Goal: Transaction & Acquisition: Purchase product/service

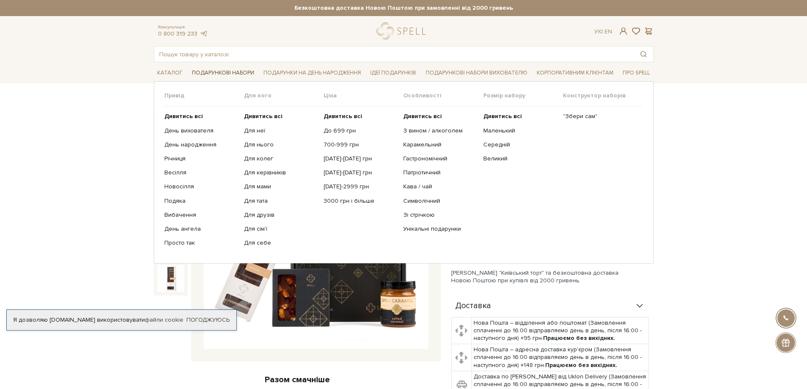
click at [216, 74] on link "Подарункові набори" at bounding box center [223, 73] width 69 height 13
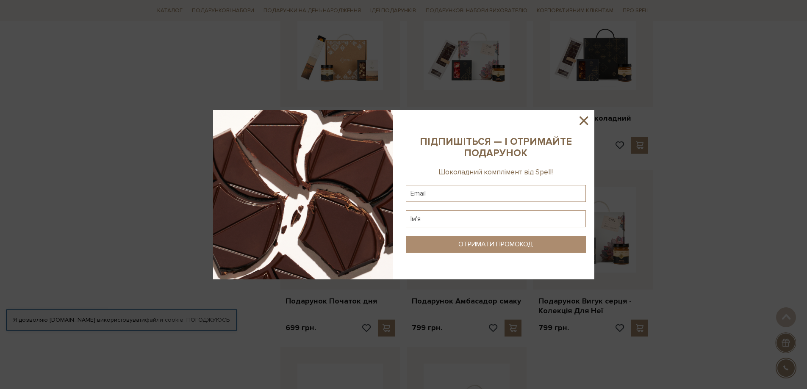
scroll to position [720, 0]
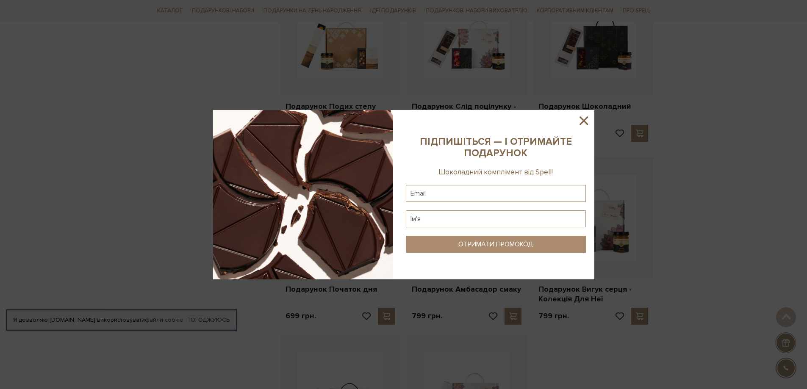
click at [581, 121] on icon at bounding box center [584, 121] width 14 height 14
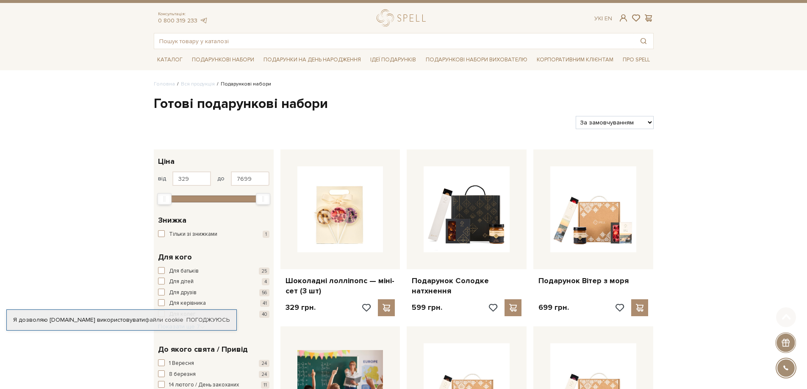
scroll to position [0, 0]
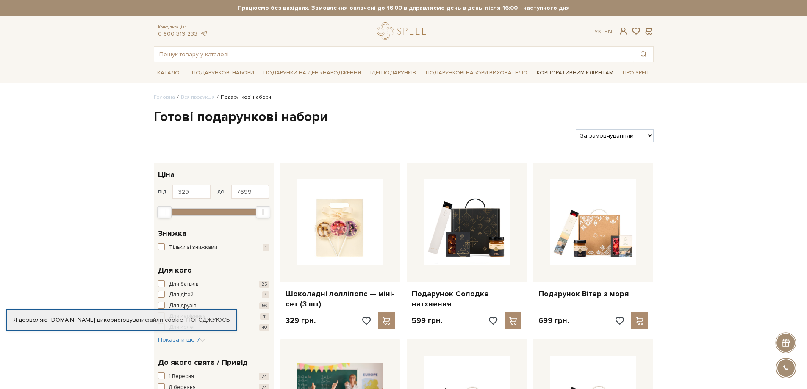
click at [577, 74] on link "Корпоративним клієнтам" at bounding box center [574, 73] width 83 height 14
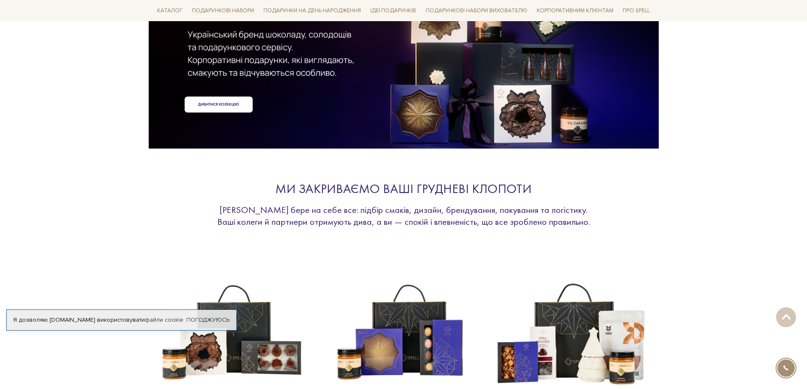
scroll to position [42, 0]
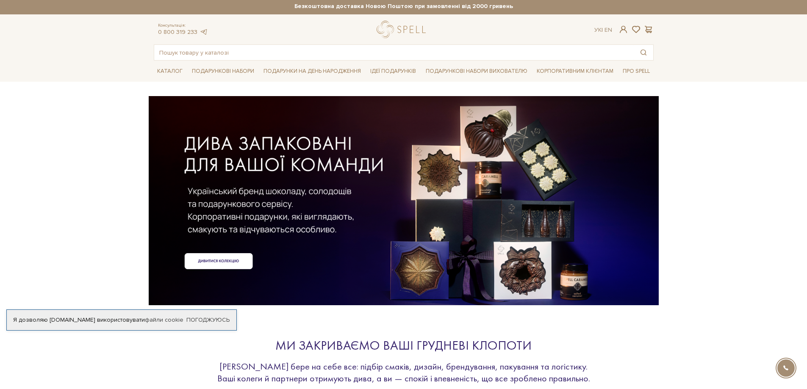
scroll to position [0, 0]
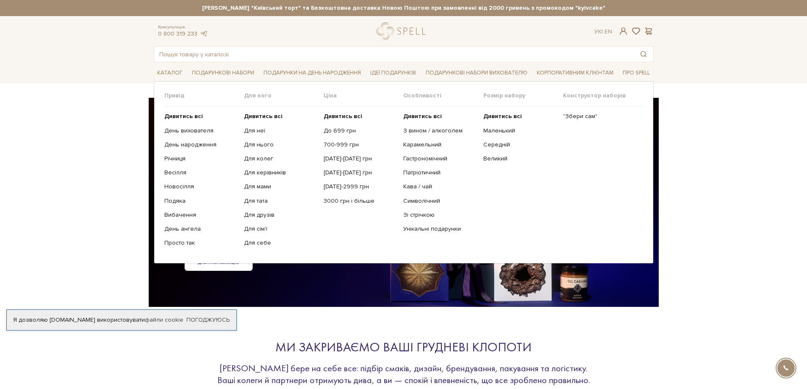
click at [336, 140] on ul "Дивитись всі До 699 грн 700-999 грн [DATE]-[DATE] грн [DATE]-[DATE] грн [DATE]-…" at bounding box center [364, 179] width 80 height 147
click at [339, 146] on link "700-999 грн" at bounding box center [360, 145] width 73 height 8
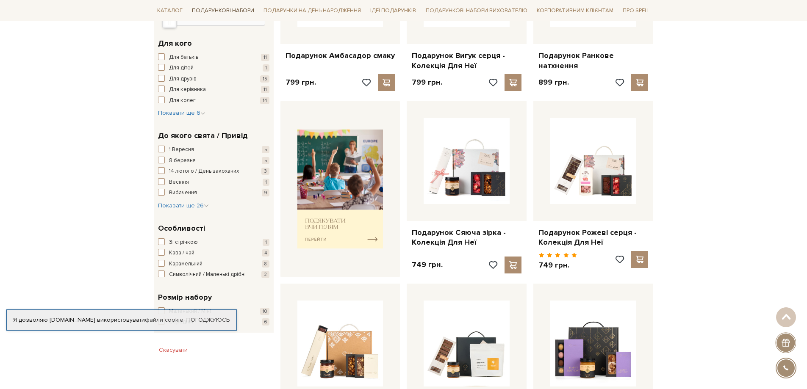
scroll to position [212, 0]
